Goal: Transaction & Acquisition: Purchase product/service

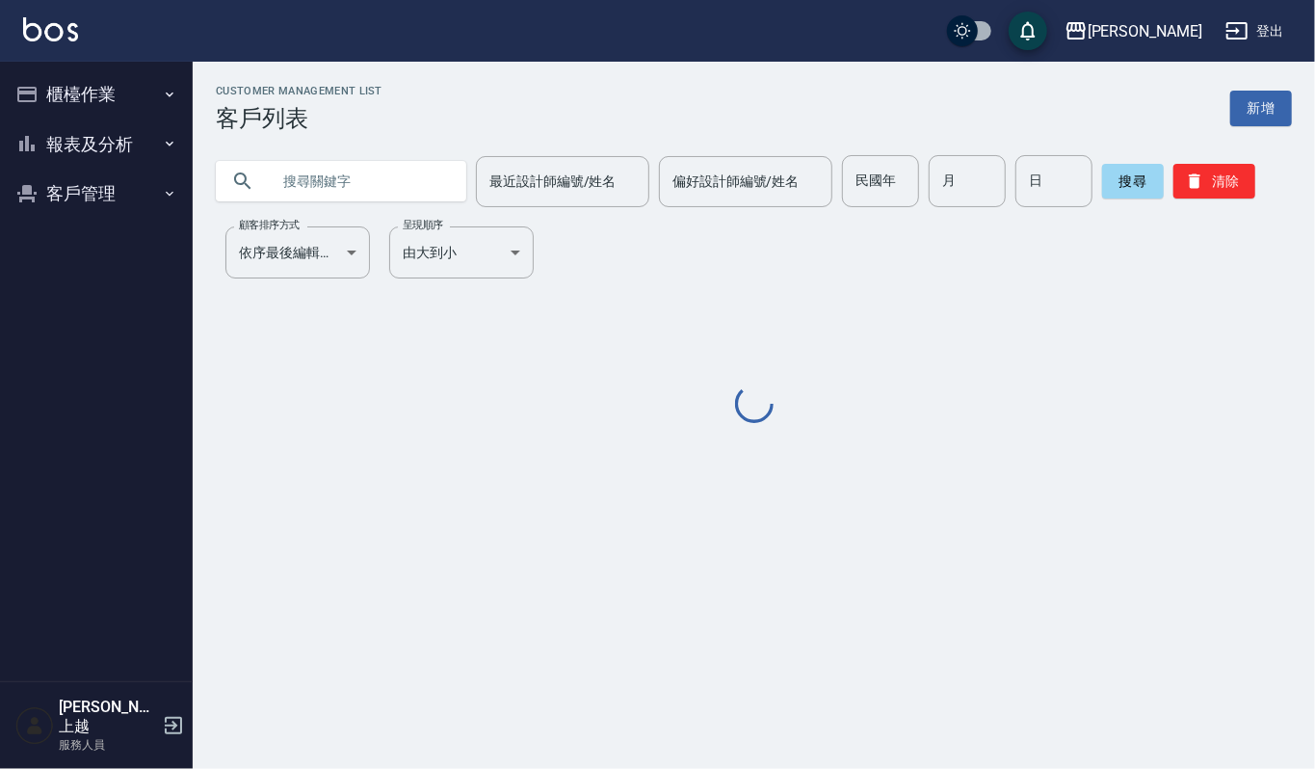
click at [309, 186] on input "text" at bounding box center [360, 181] width 181 height 52
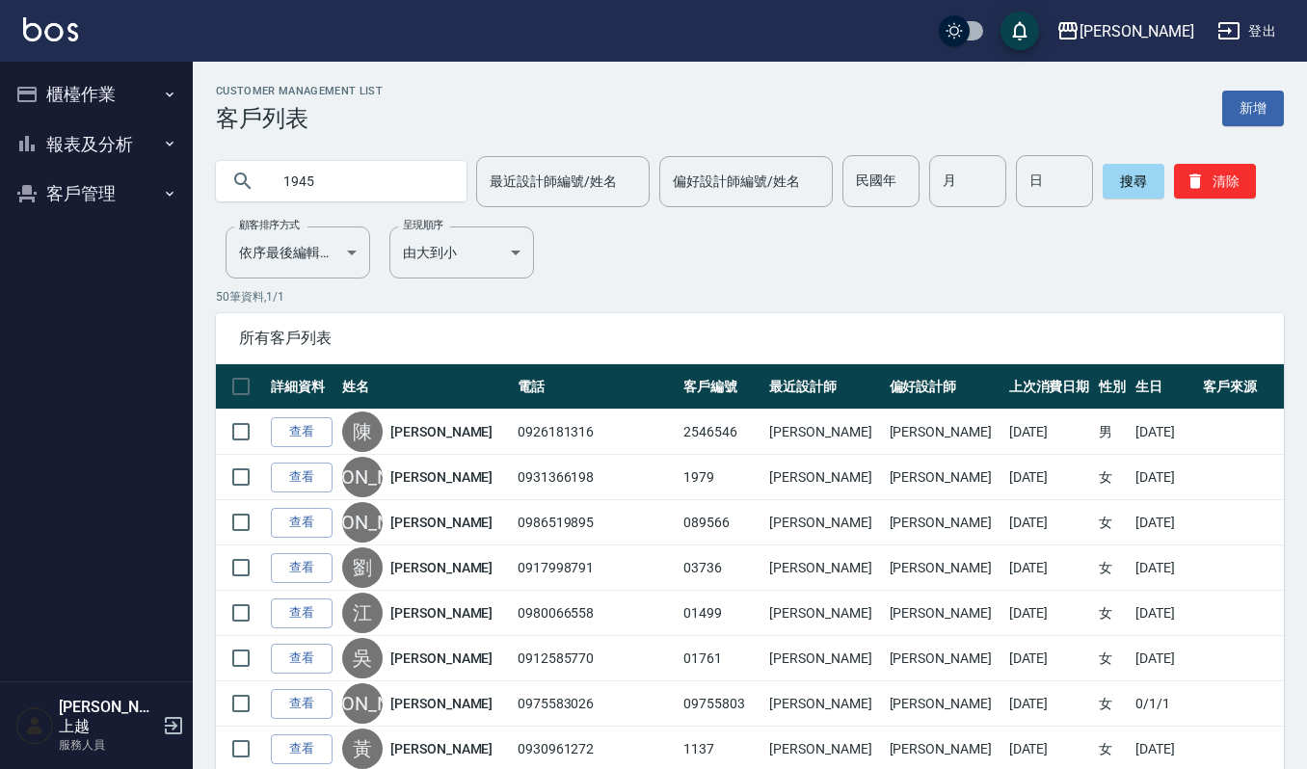
type input "1945"
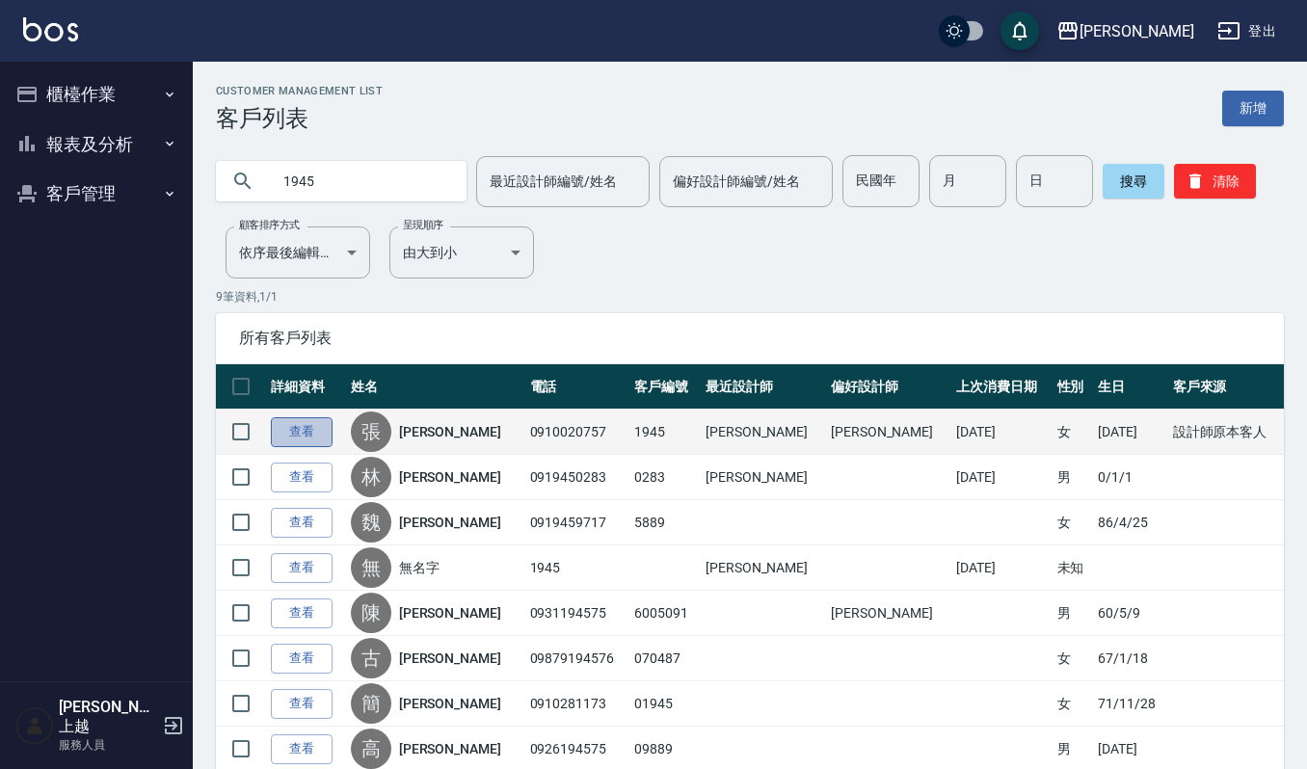
click at [302, 432] on link "查看" at bounding box center [302, 432] width 62 height 30
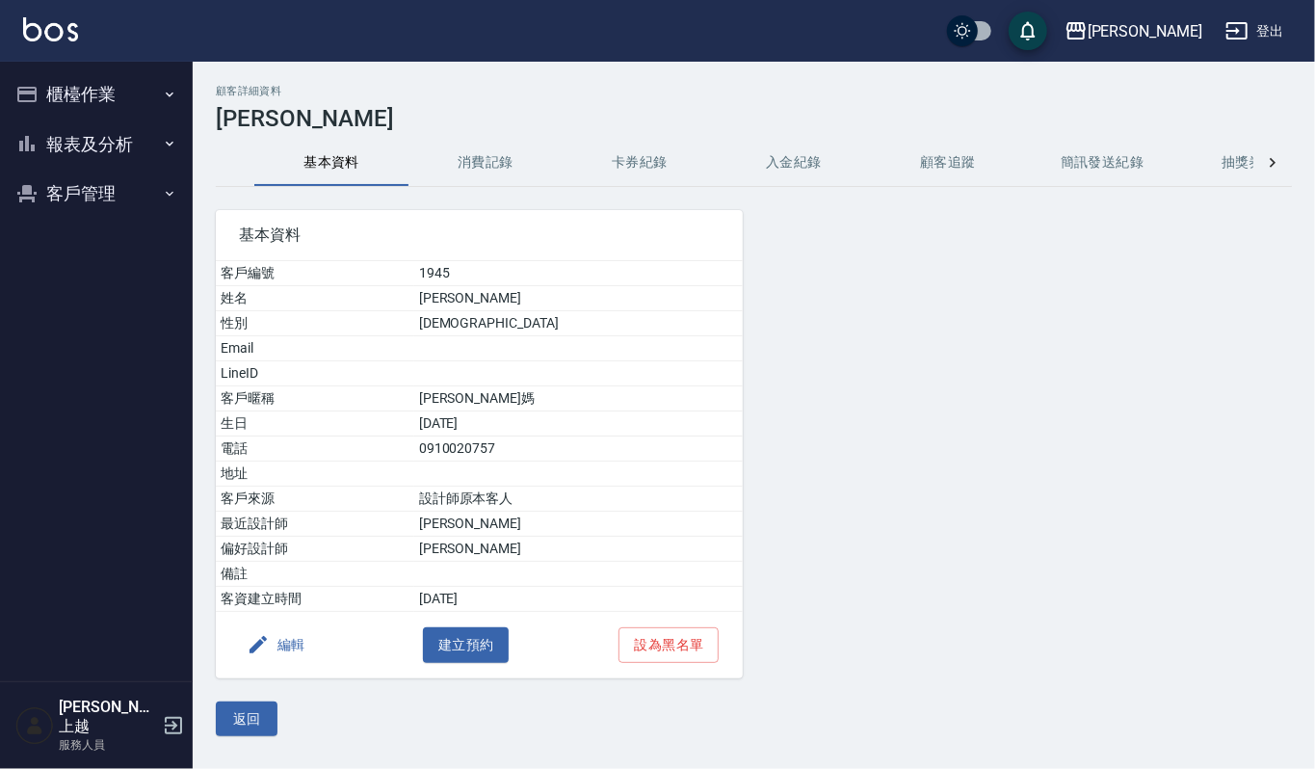
click at [533, 146] on button "消費記錄" at bounding box center [486, 163] width 154 height 46
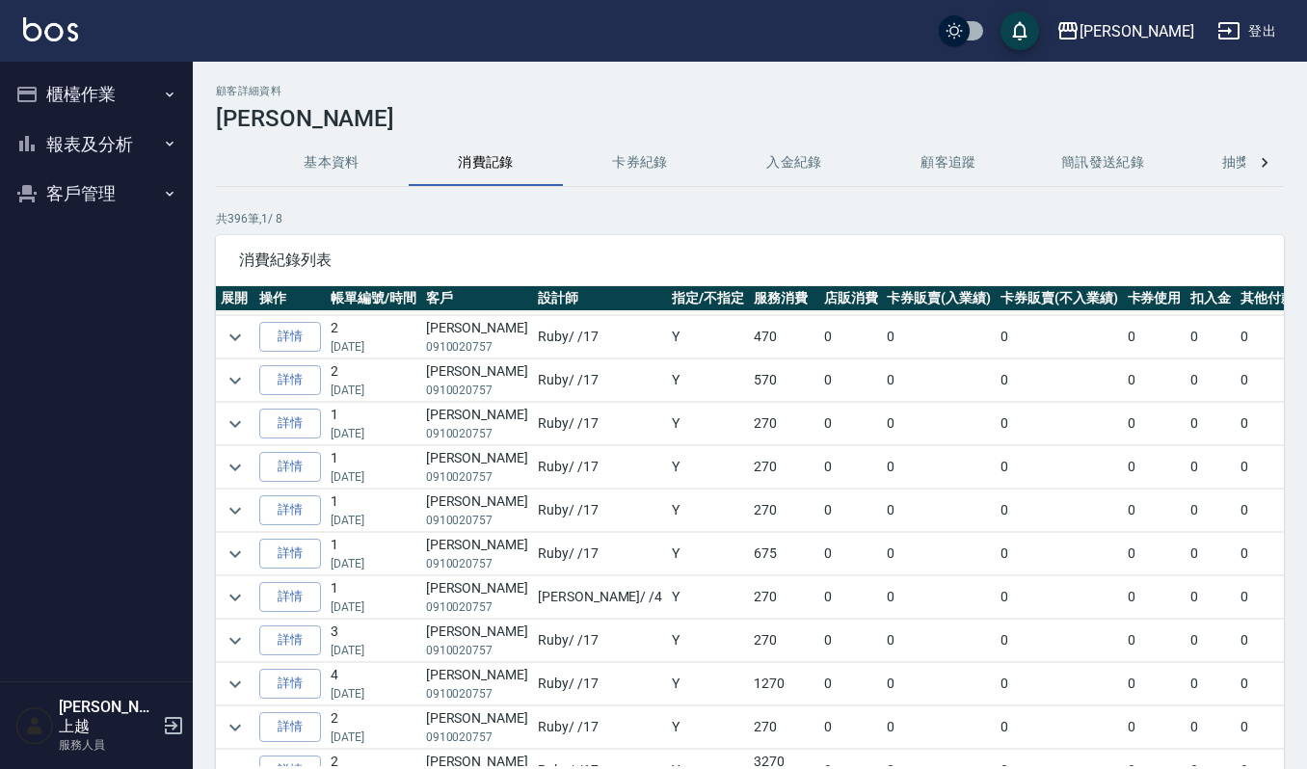
scroll to position [514, 0]
click at [227, 645] on icon "expand row" at bounding box center [235, 642] width 23 height 23
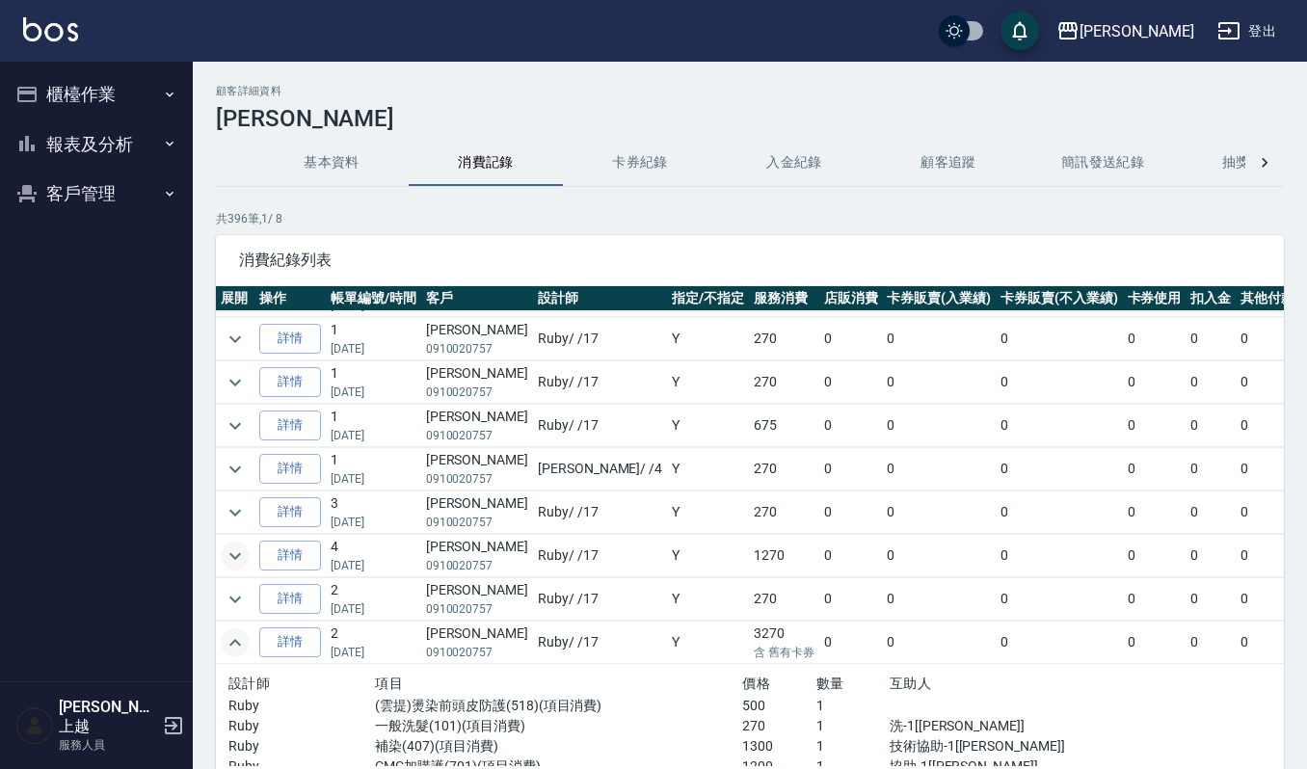
click at [243, 568] on icon "expand row" at bounding box center [235, 555] width 23 height 23
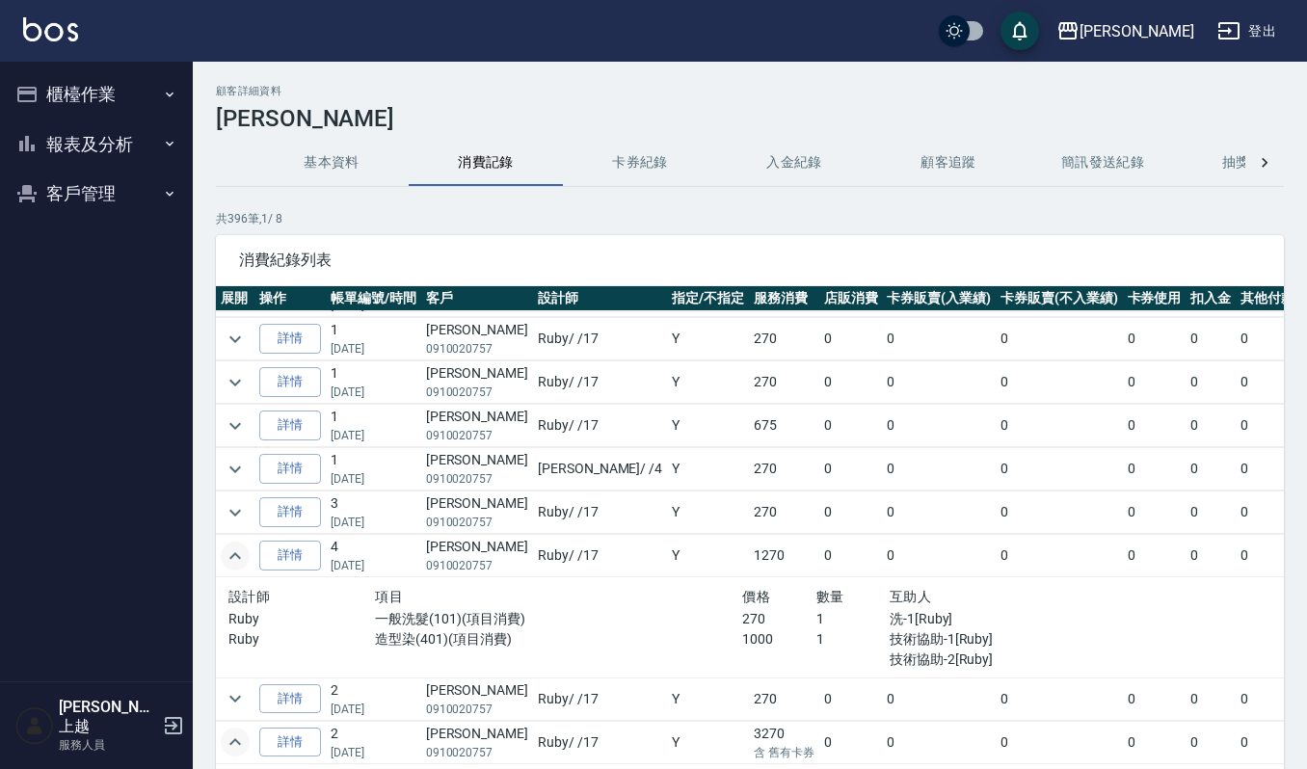
click at [243, 568] on icon "expand row" at bounding box center [235, 555] width 23 height 23
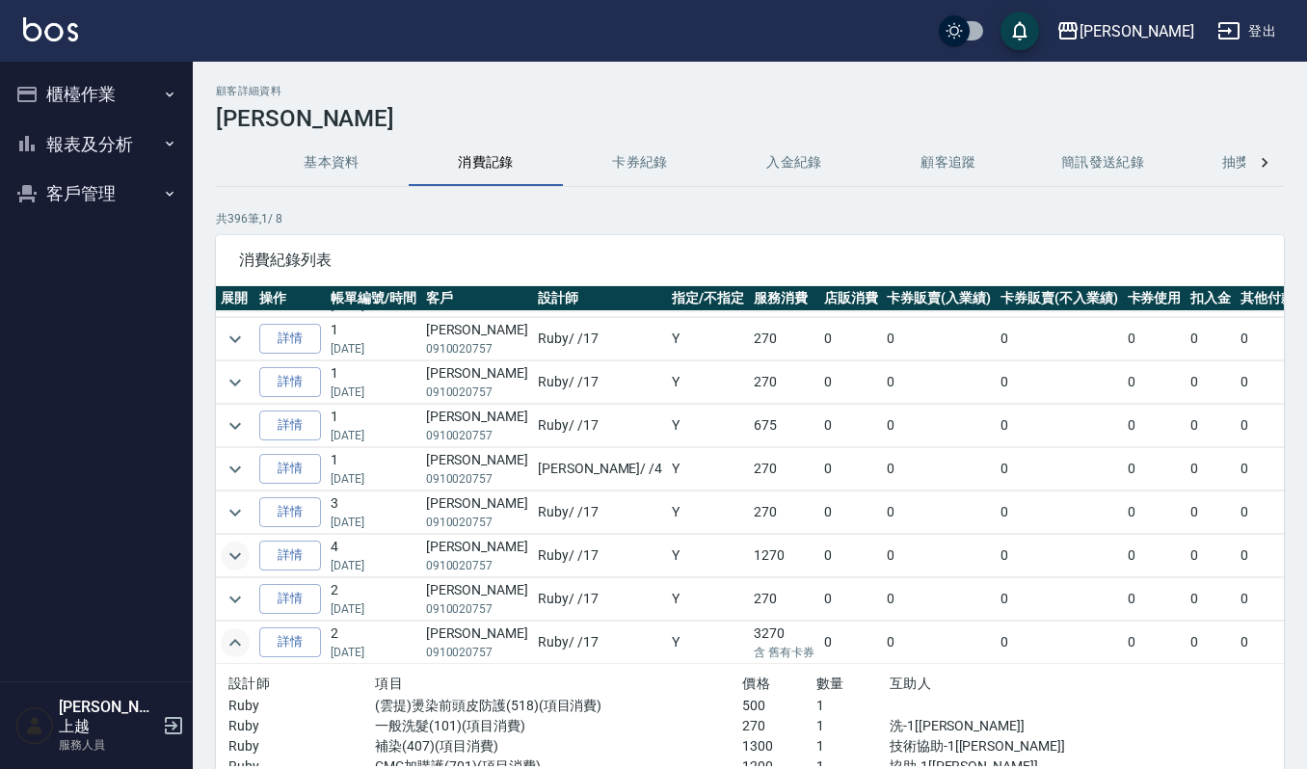
click at [244, 568] on icon "expand row" at bounding box center [235, 555] width 23 height 23
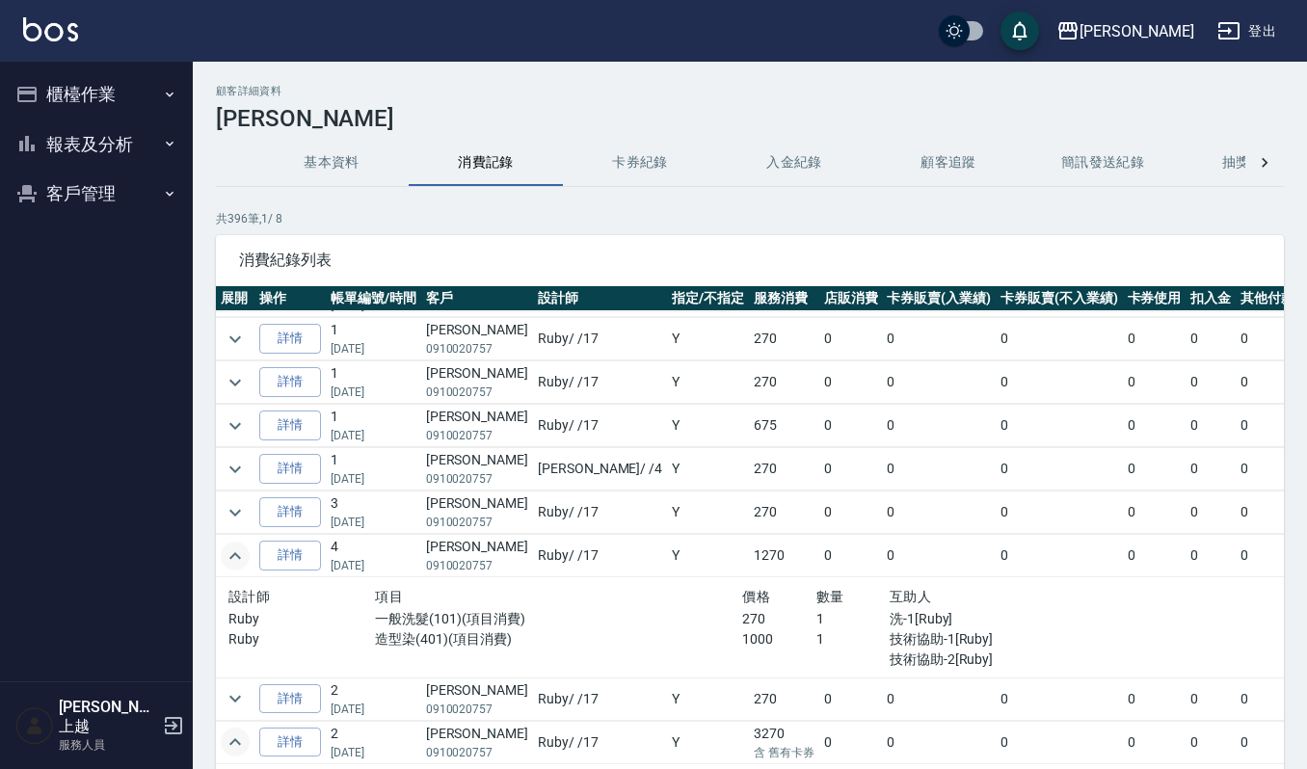
click at [244, 568] on icon "expand row" at bounding box center [235, 555] width 23 height 23
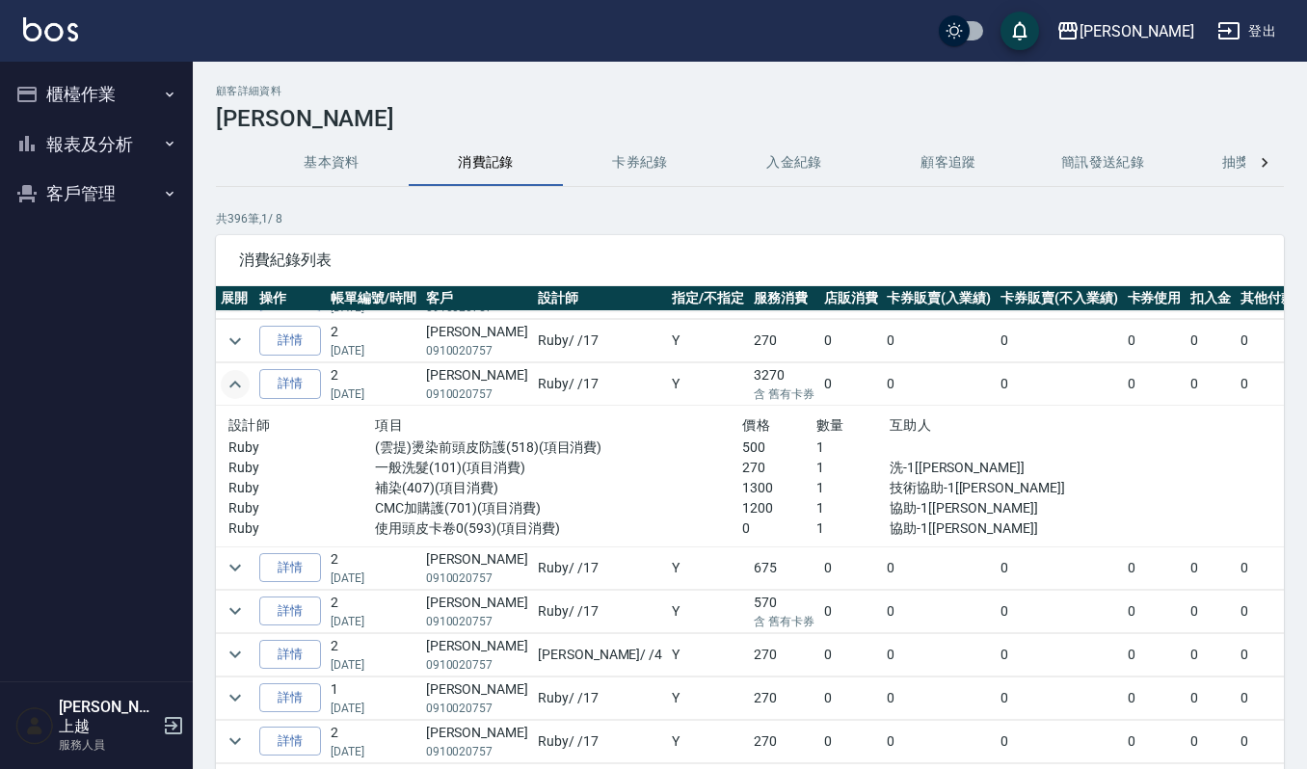
scroll to position [899, 0]
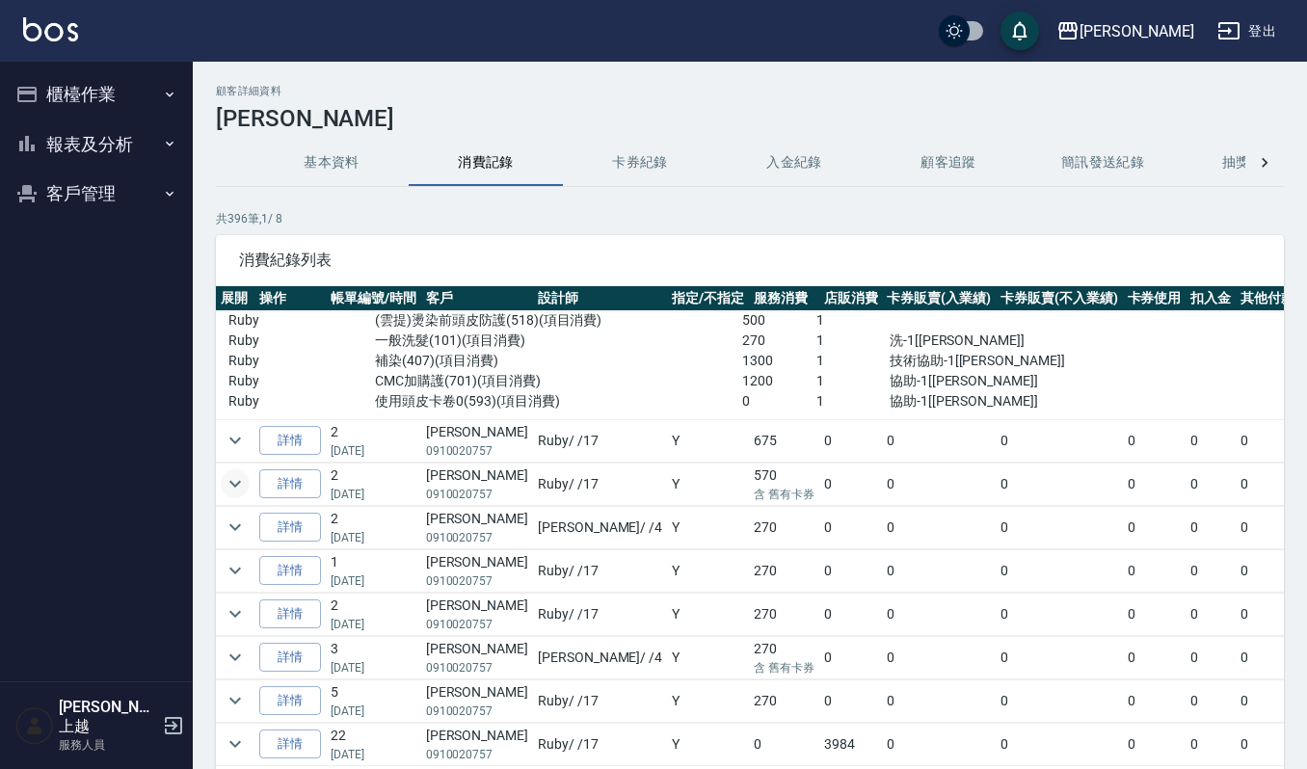
click at [224, 495] on icon "expand row" at bounding box center [235, 483] width 23 height 23
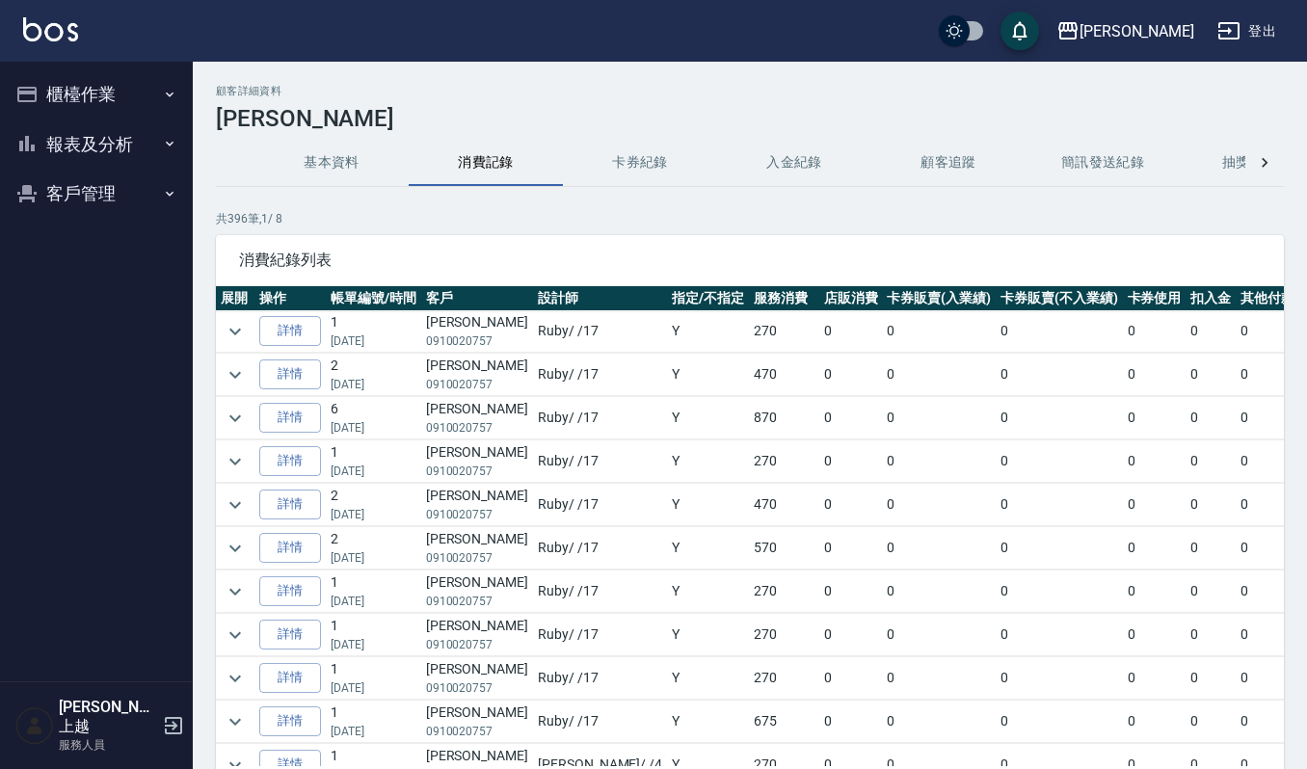
scroll to position [0, 0]
click at [66, 31] on img at bounding box center [50, 29] width 55 height 24
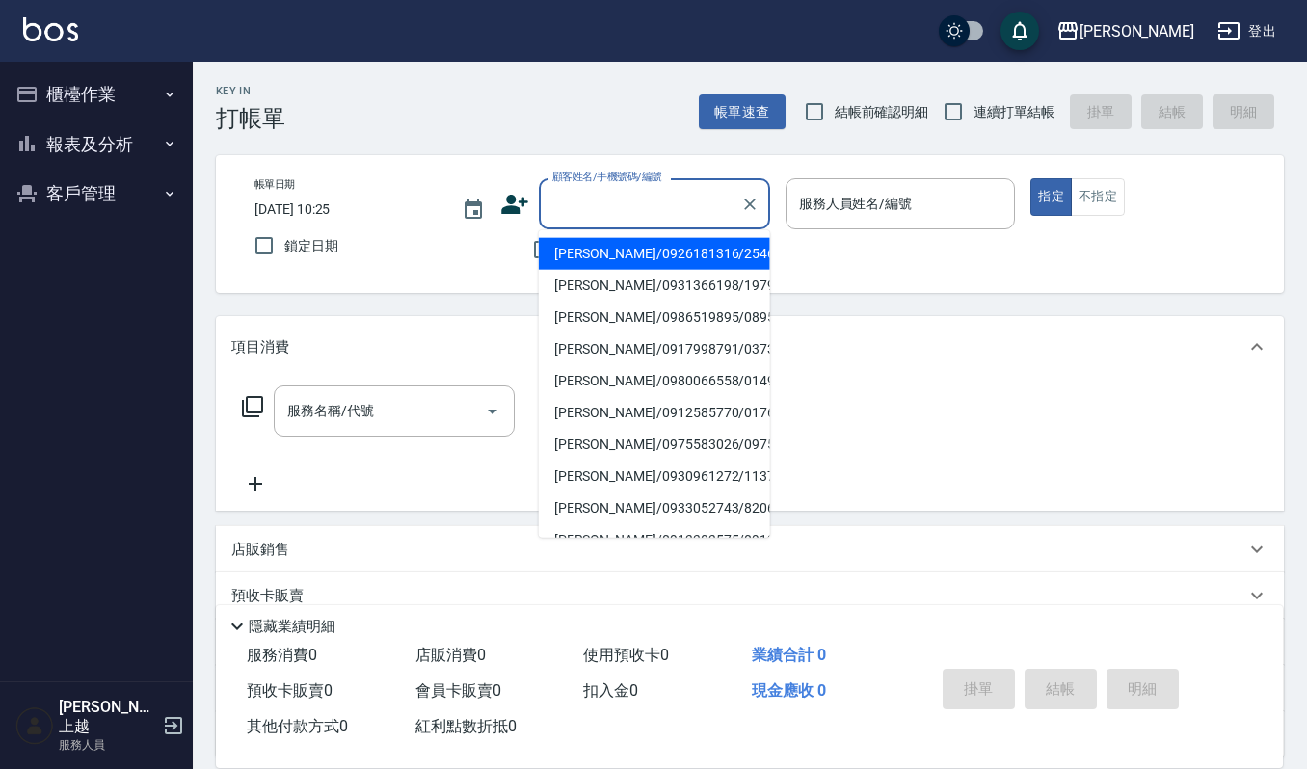
click at [638, 208] on input "顧客姓名/手機號碼/編號" at bounding box center [639, 204] width 185 height 34
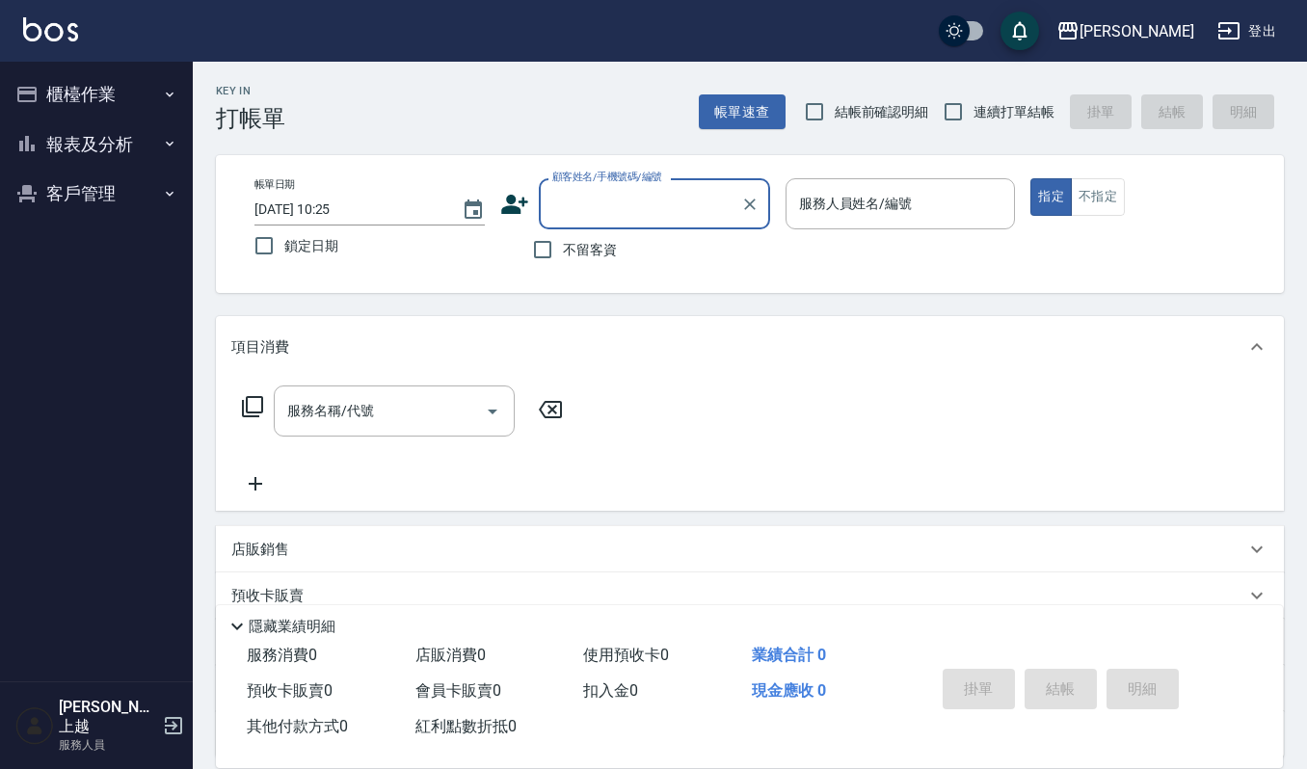
click at [638, 208] on input "顧客姓名/手機號碼/編號" at bounding box center [639, 204] width 185 height 34
click at [618, 220] on input "顧客姓名/手機號碼/編號" at bounding box center [639, 204] width 185 height 34
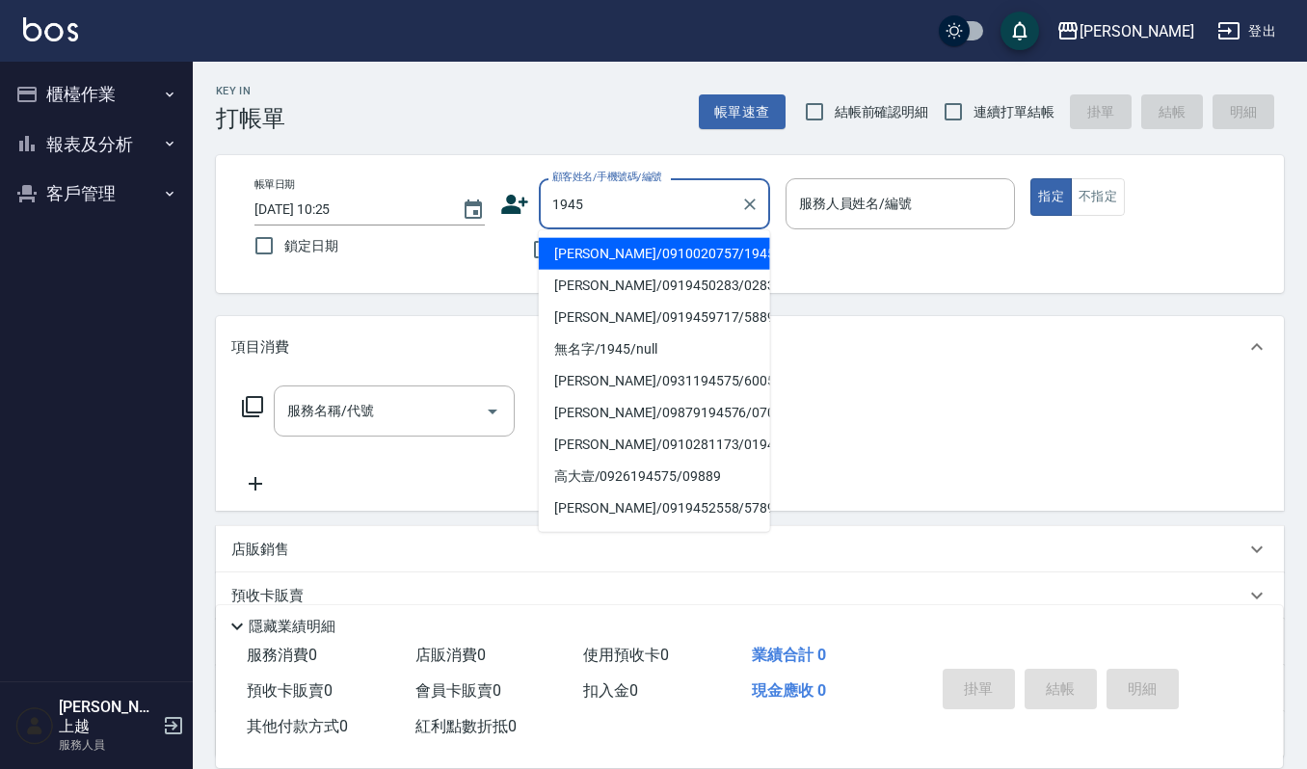
click at [583, 249] on li "[PERSON_NAME]/0910020757/1945" at bounding box center [654, 254] width 231 height 32
type input "[PERSON_NAME]/0910020757/1945"
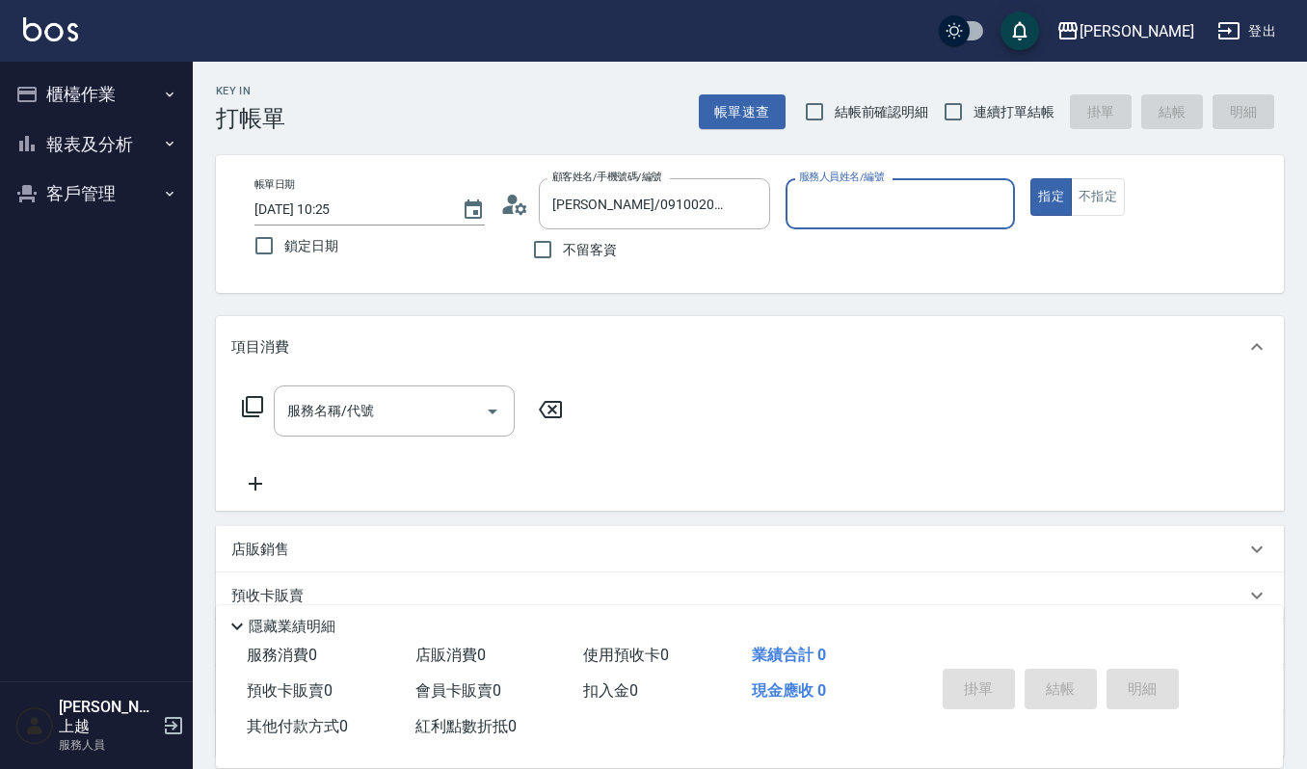
type input "Ruby-17"
click at [418, 401] on input "服務名稱/代號" at bounding box center [379, 411] width 195 height 34
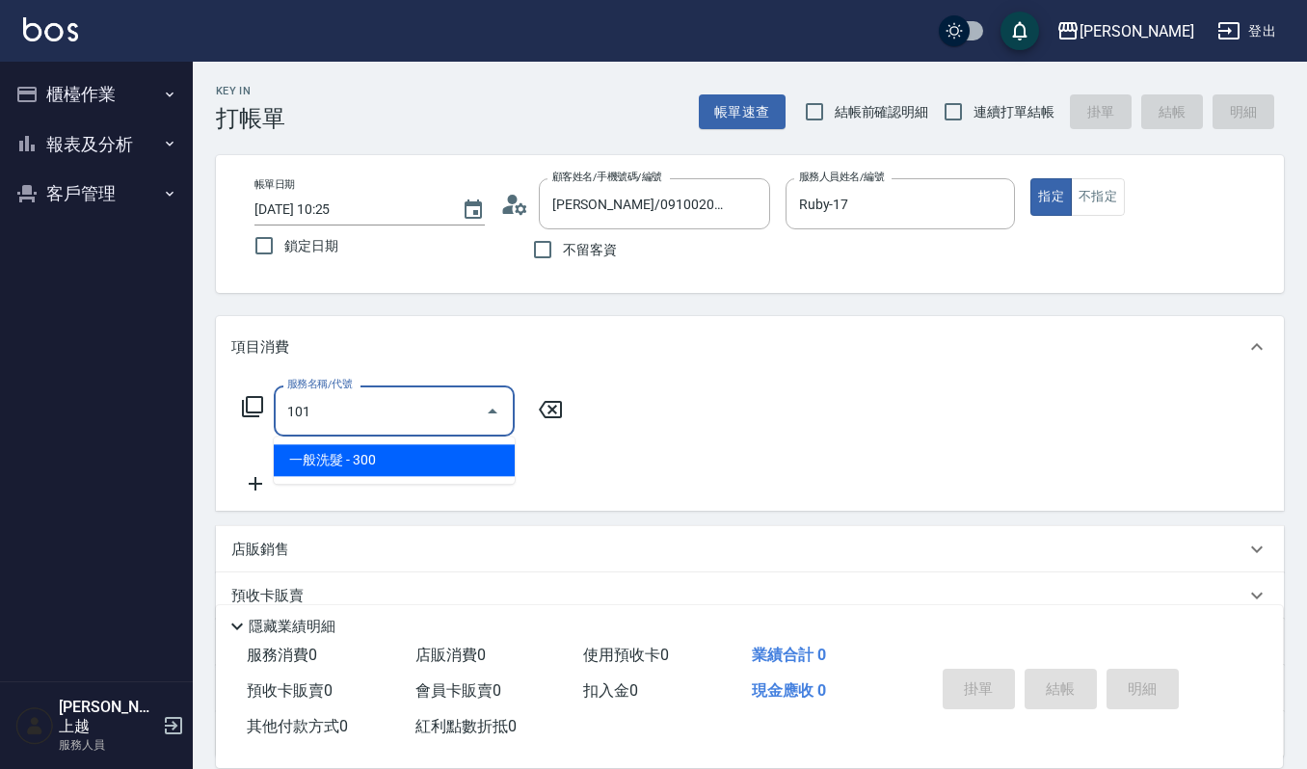
type input "一般洗髮(101)"
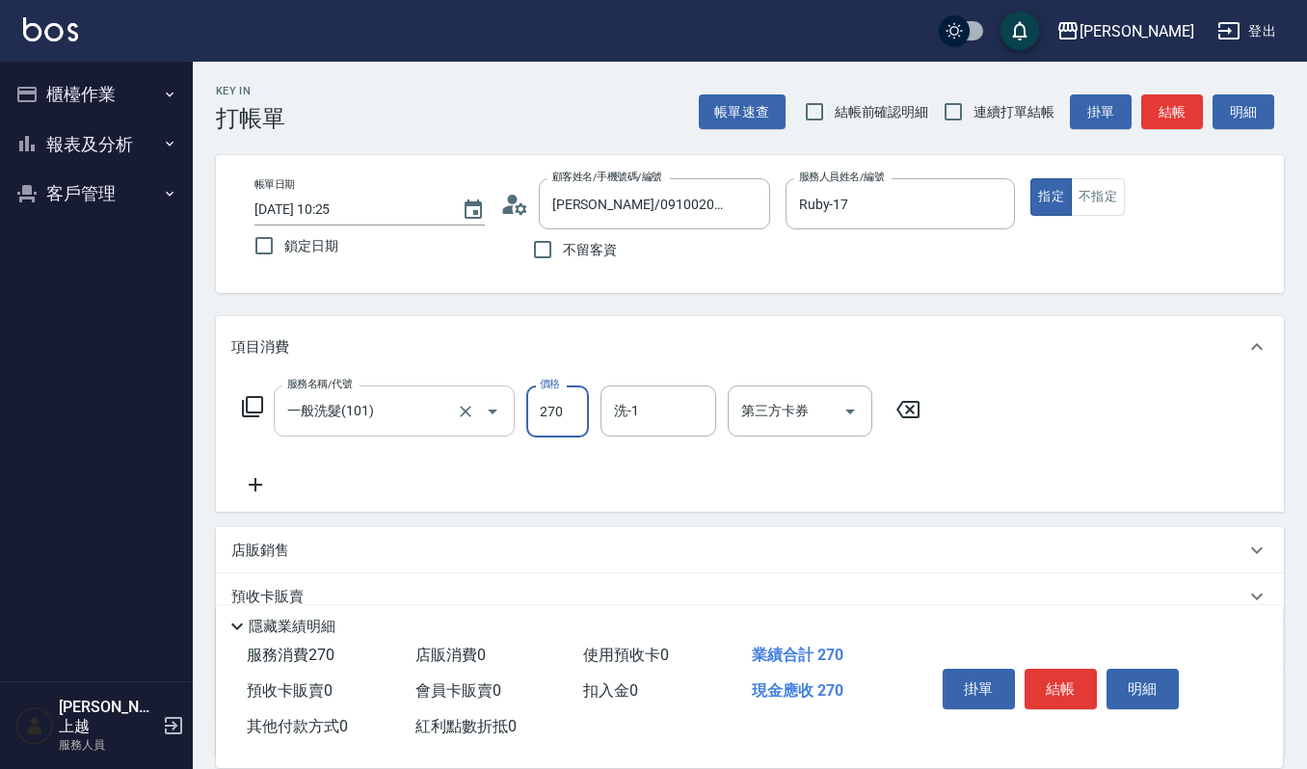
type input "270"
type input "宜芳-22"
click at [1058, 688] on button "結帳" at bounding box center [1060, 689] width 72 height 40
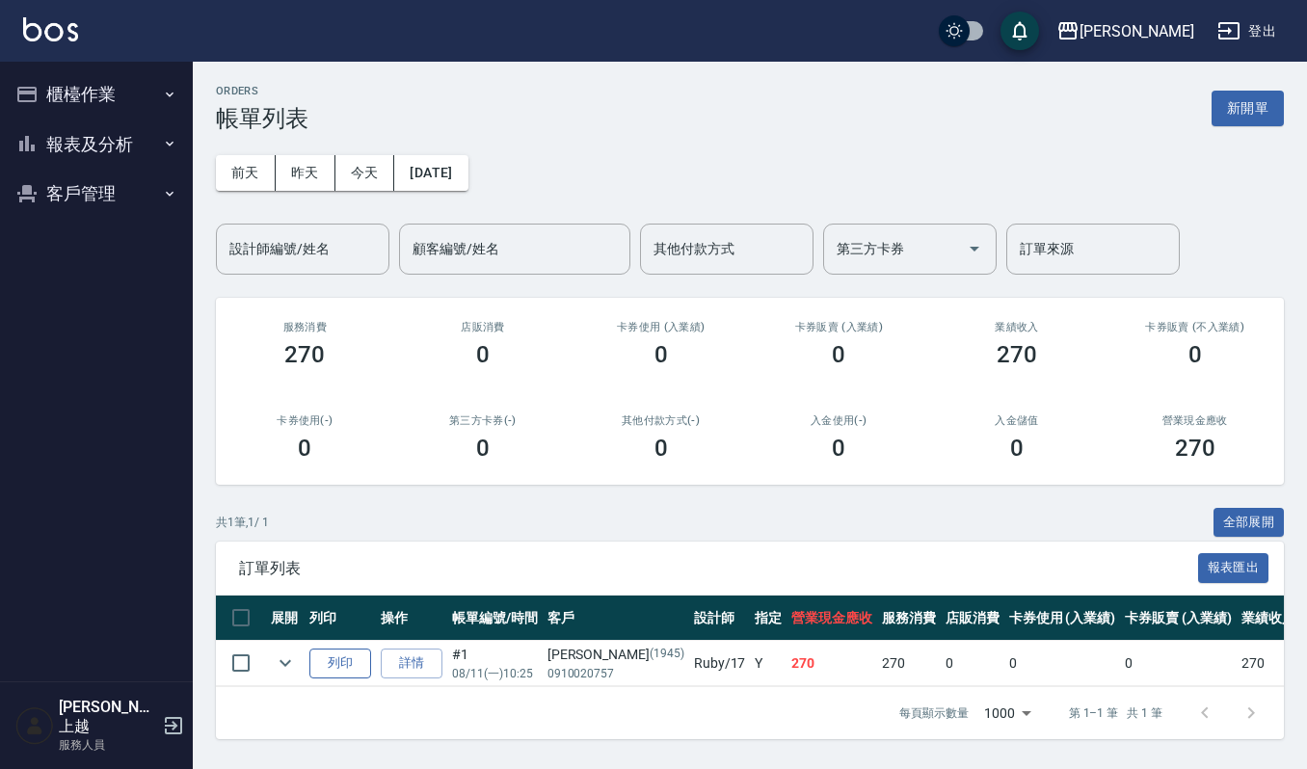
click at [321, 651] on button "列印" at bounding box center [340, 664] width 62 height 30
